Goal: Check status: Check status

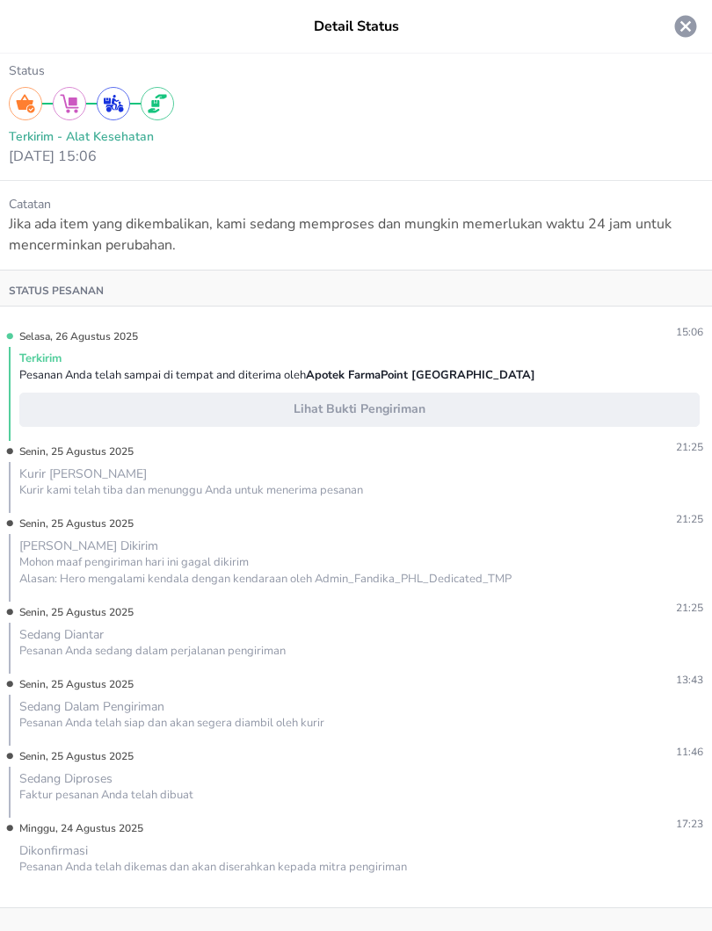
click at [688, 25] on icon at bounding box center [686, 27] width 22 height 22
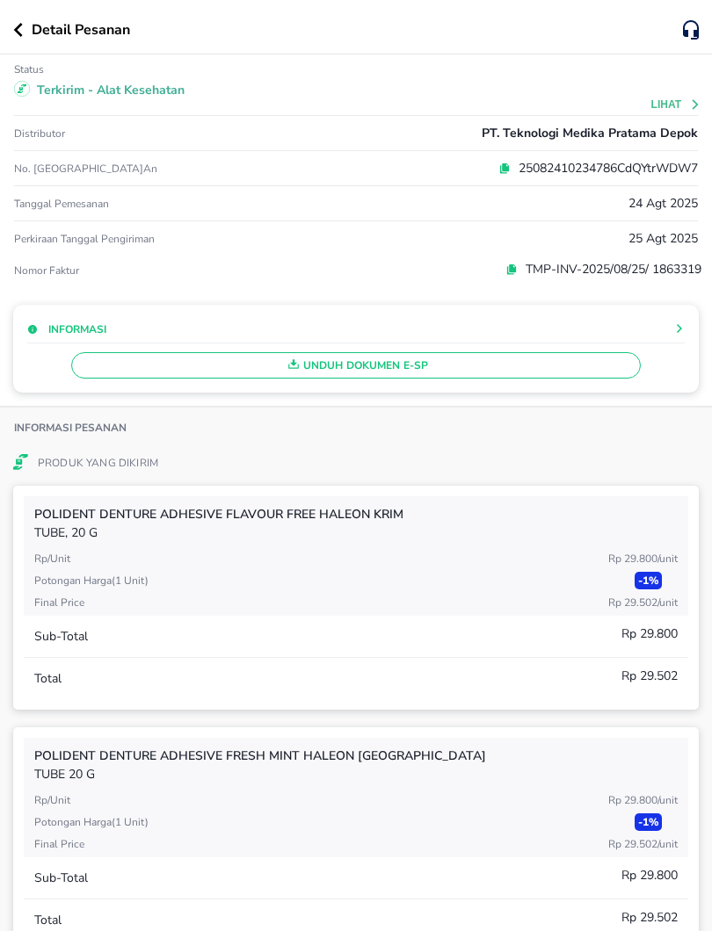
click at [23, 34] on button "button" at bounding box center [22, 30] width 18 height 14
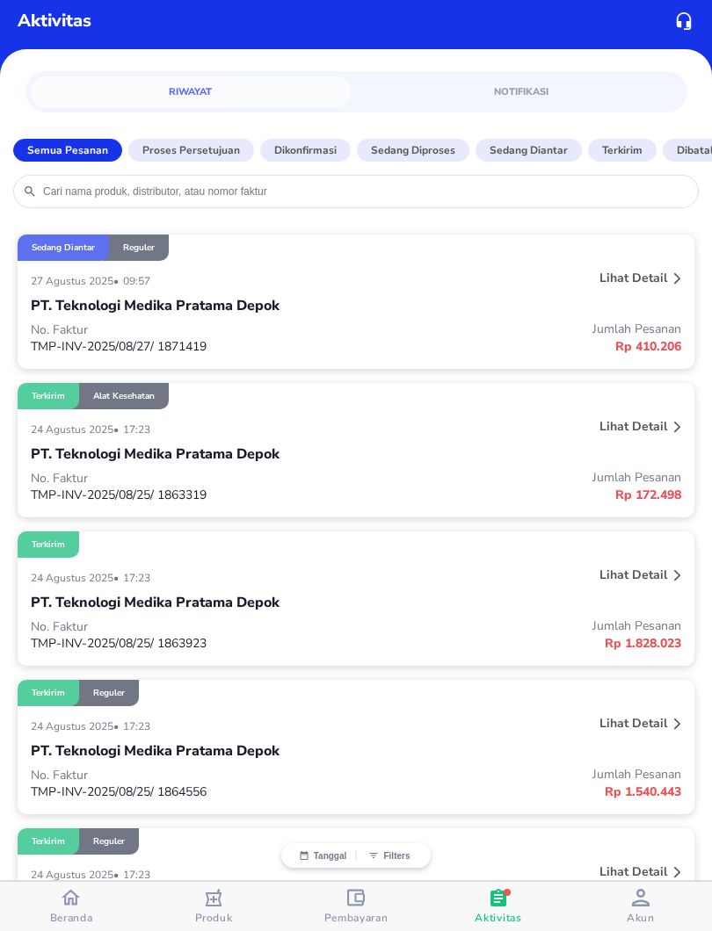
click at [255, 192] on input "search" at bounding box center [364, 191] width 647 height 14
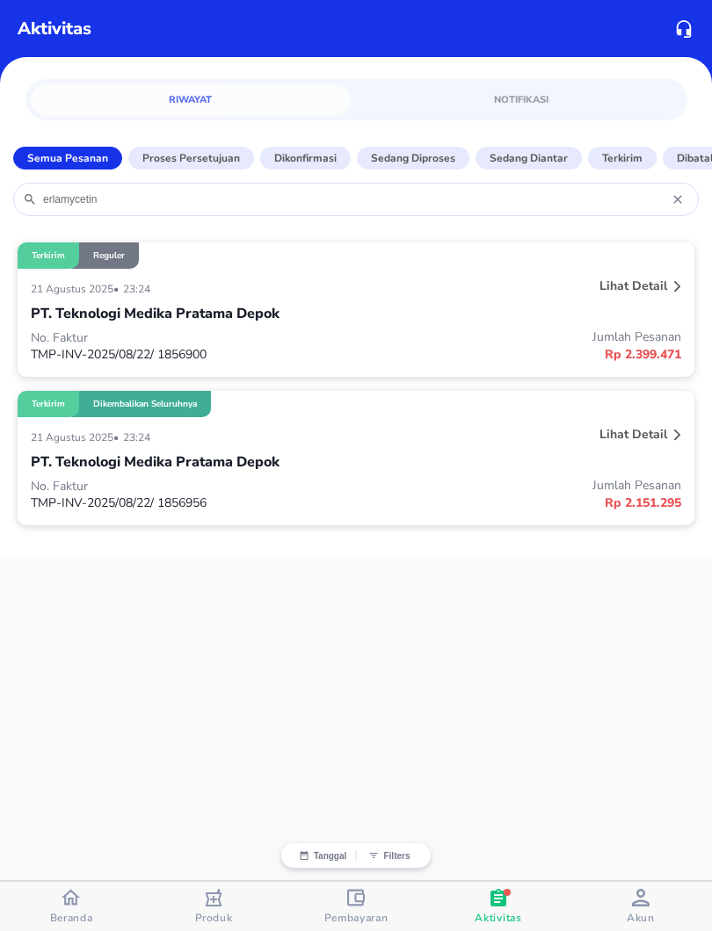
type input "erlamycetin"
click at [232, 292] on div "21 Agustus 2025 • 23:24" at bounding box center [221, 288] width 380 height 21
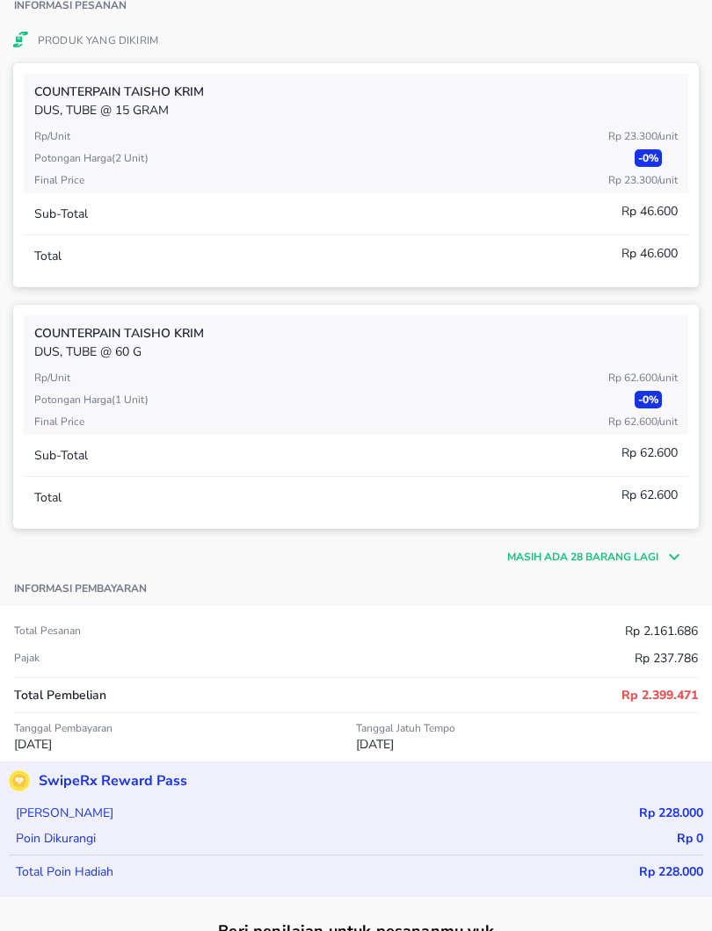
scroll to position [452, 0]
click at [528, 564] on p "Masih ada 28 barang lagi" at bounding box center [582, 558] width 151 height 16
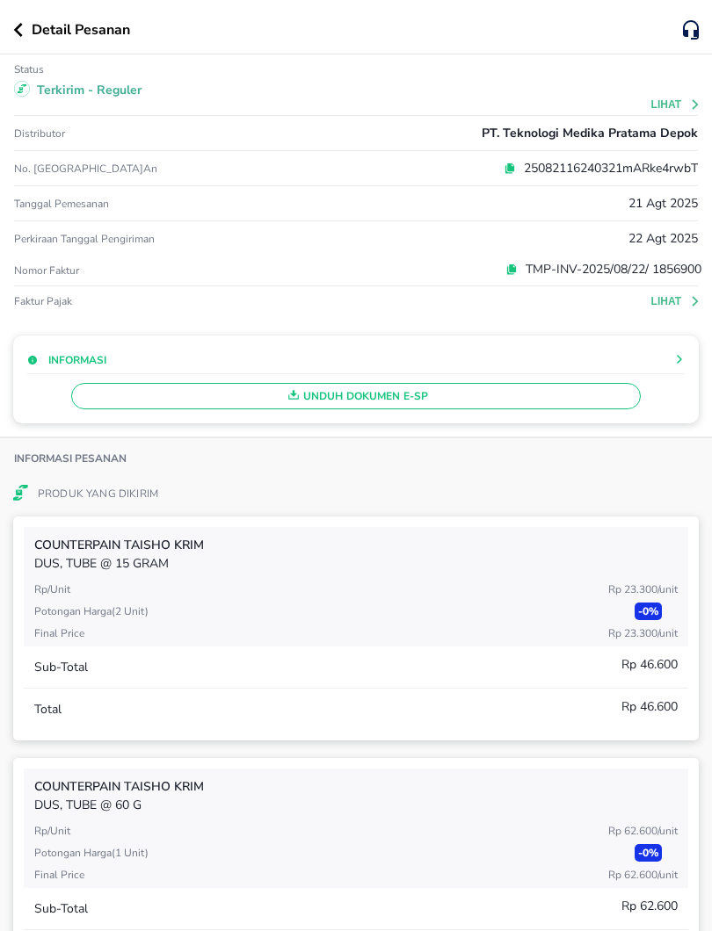
scroll to position [0, 0]
click at [18, 28] on icon "button" at bounding box center [18, 30] width 9 height 14
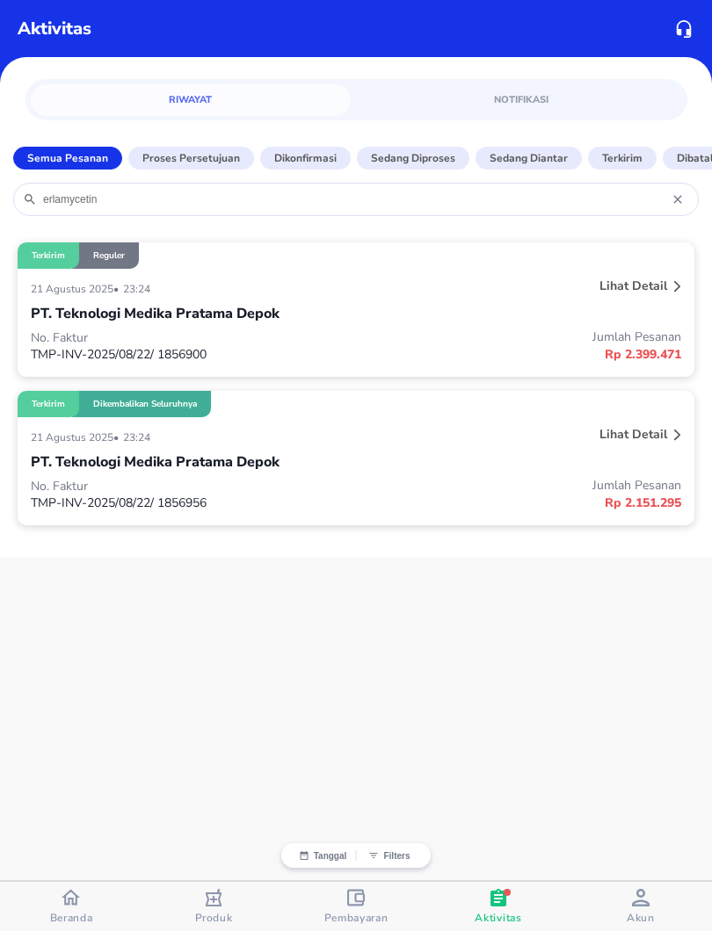
click at [252, 487] on p "No. Faktur" at bounding box center [193, 486] width 325 height 17
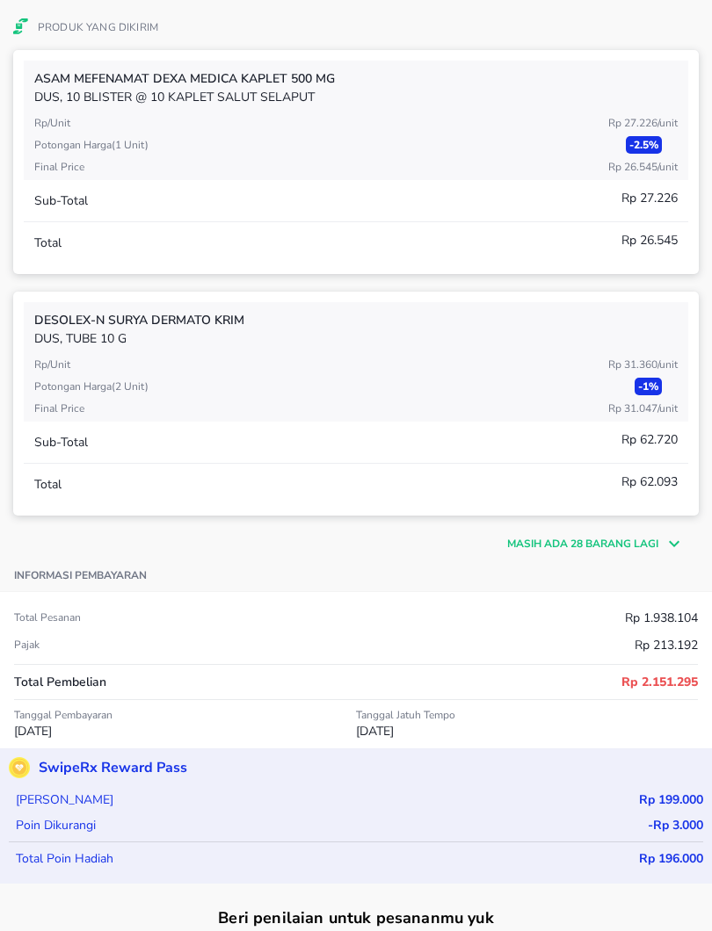
scroll to position [1083, 0]
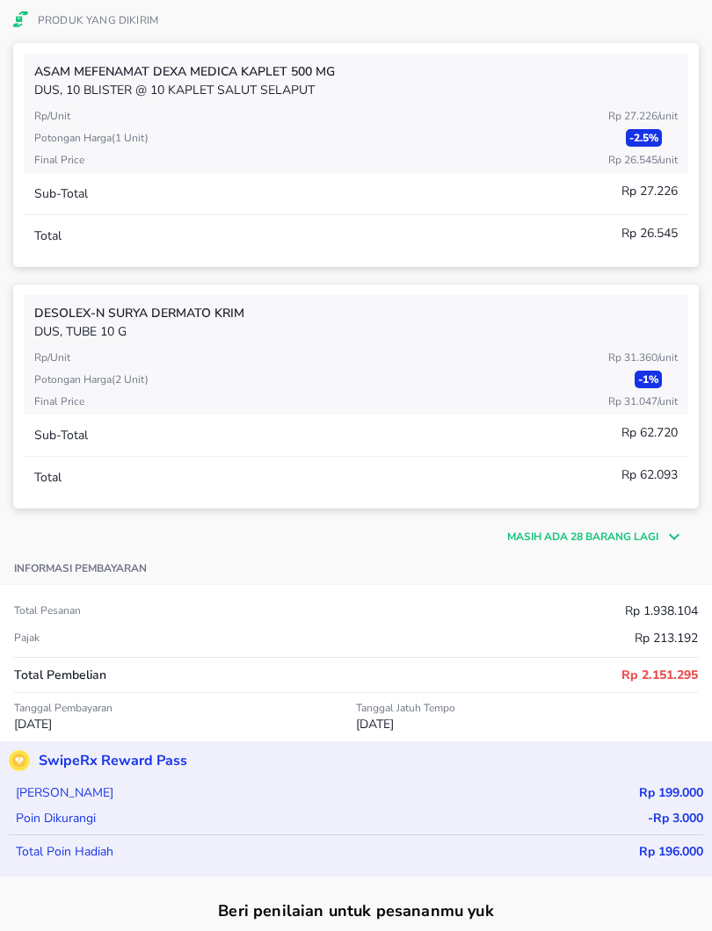
click at [622, 533] on p "Masih ada 28 barang lagi" at bounding box center [582, 537] width 151 height 16
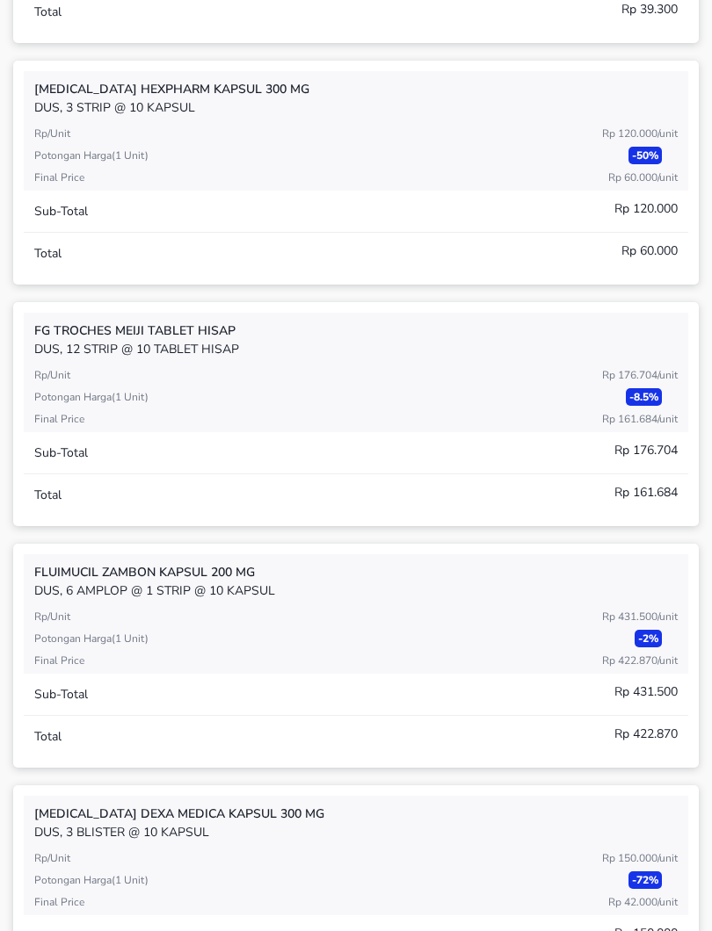
scroll to position [4701, 0]
